Goal: Check status: Check status

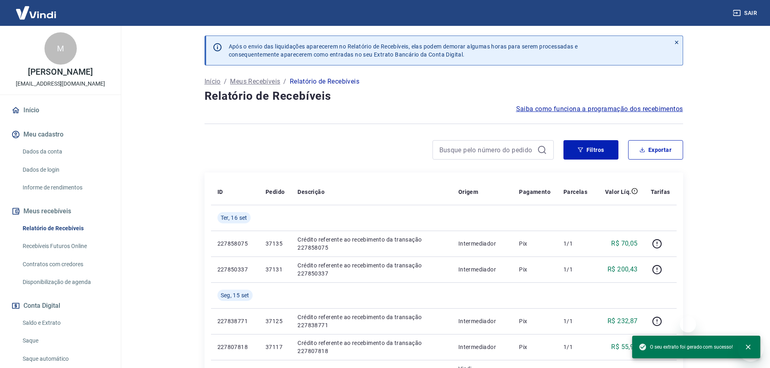
click at [594, 144] on button "Filtros" at bounding box center [591, 149] width 55 height 19
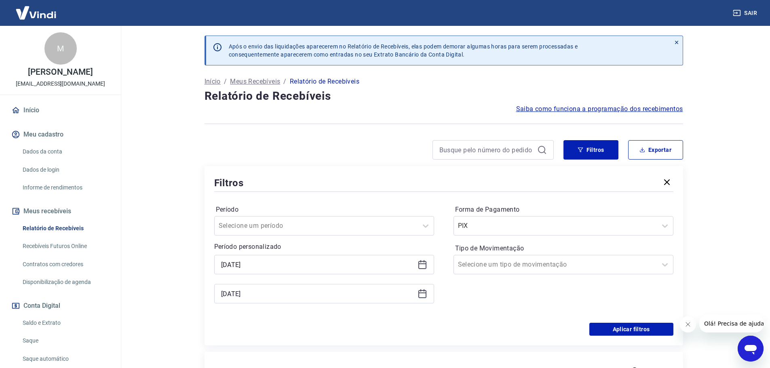
scroll to position [40, 0]
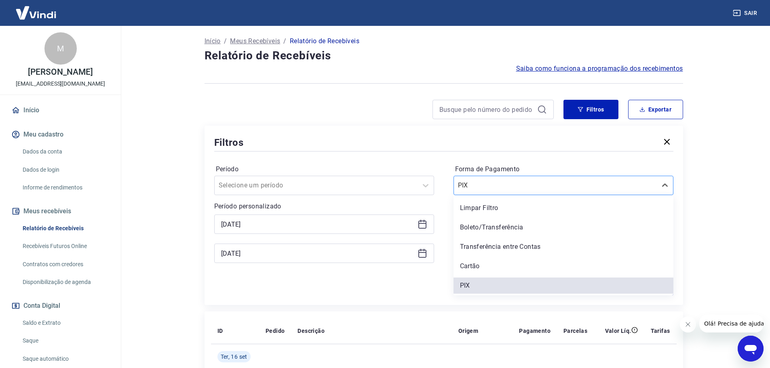
click at [485, 191] on div at bounding box center [555, 185] width 195 height 11
click at [472, 267] on div "Cartão" at bounding box center [564, 266] width 220 height 16
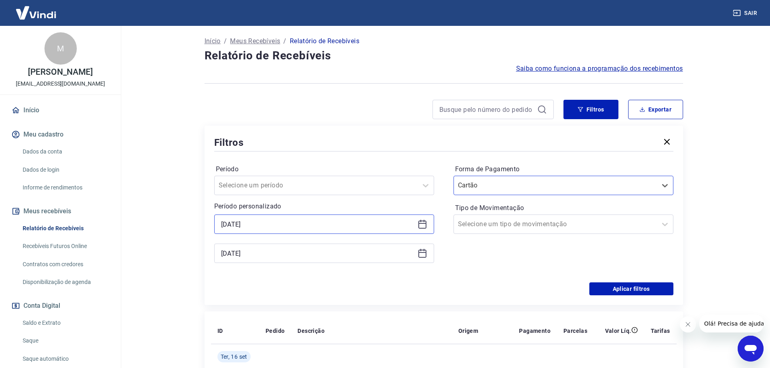
click at [264, 224] on input "[DATE]" at bounding box center [317, 224] width 193 height 12
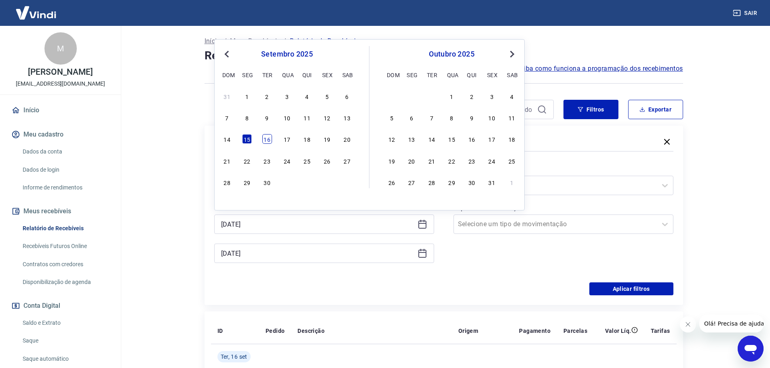
click at [267, 142] on div "16" at bounding box center [267, 139] width 10 height 10
type input "[DATE]"
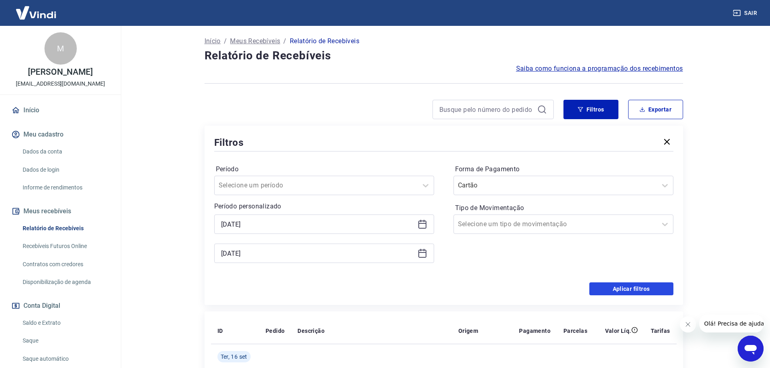
drag, startPoint x: 605, startPoint y: 286, endPoint x: 685, endPoint y: 321, distance: 86.5
click at [605, 286] on button "Aplicar filtros" at bounding box center [632, 289] width 84 height 13
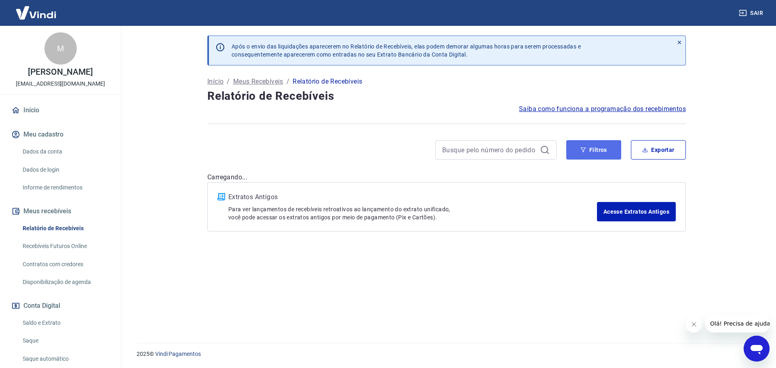
click at [583, 150] on icon "button" at bounding box center [583, 150] width 5 height 5
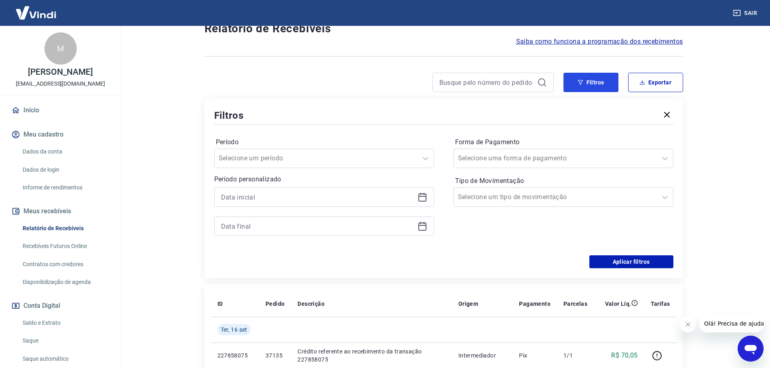
scroll to position [81, 0]
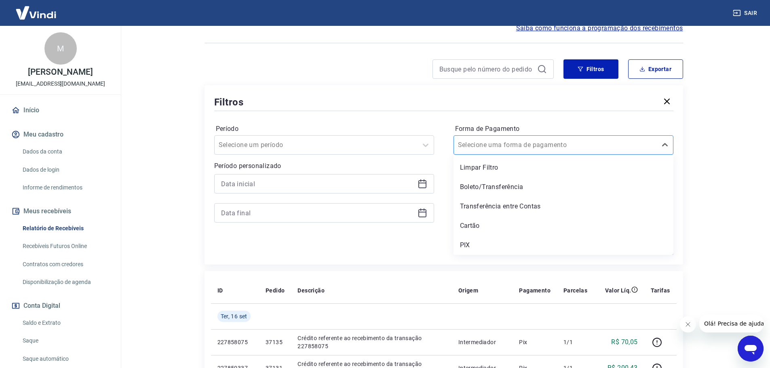
click at [492, 150] on div at bounding box center [555, 144] width 195 height 11
click at [484, 228] on div "Cartão" at bounding box center [564, 226] width 220 height 16
click at [240, 182] on input at bounding box center [317, 184] width 193 height 12
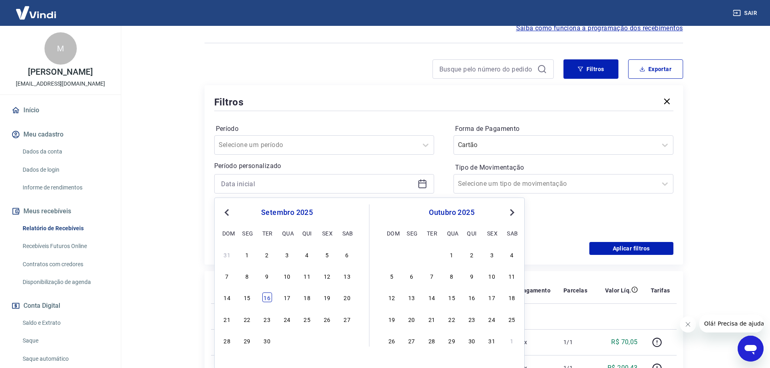
click at [266, 299] on div "16" at bounding box center [267, 298] width 10 height 10
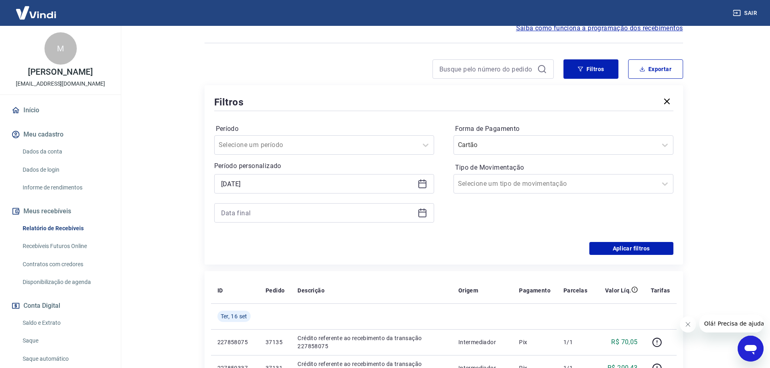
type input "[DATE]"
click at [249, 216] on input at bounding box center [317, 213] width 193 height 12
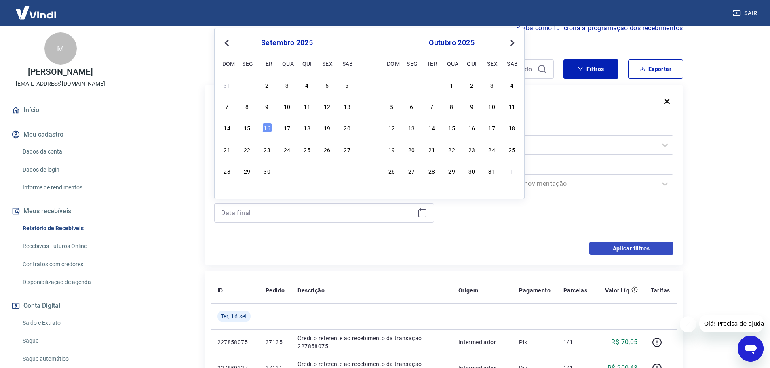
drag, startPoint x: 264, startPoint y: 126, endPoint x: 624, endPoint y: 246, distance: 379.4
click at [264, 125] on div "16" at bounding box center [267, 128] width 10 height 10
type input "[DATE]"
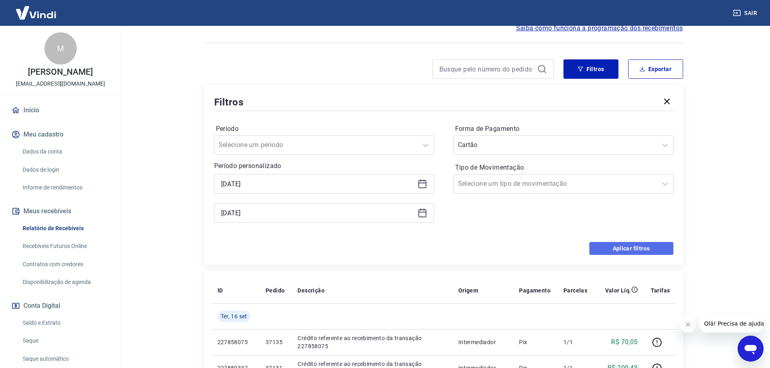
click at [624, 246] on button "Aplicar filtros" at bounding box center [632, 248] width 84 height 13
